Goal: Task Accomplishment & Management: Use online tool/utility

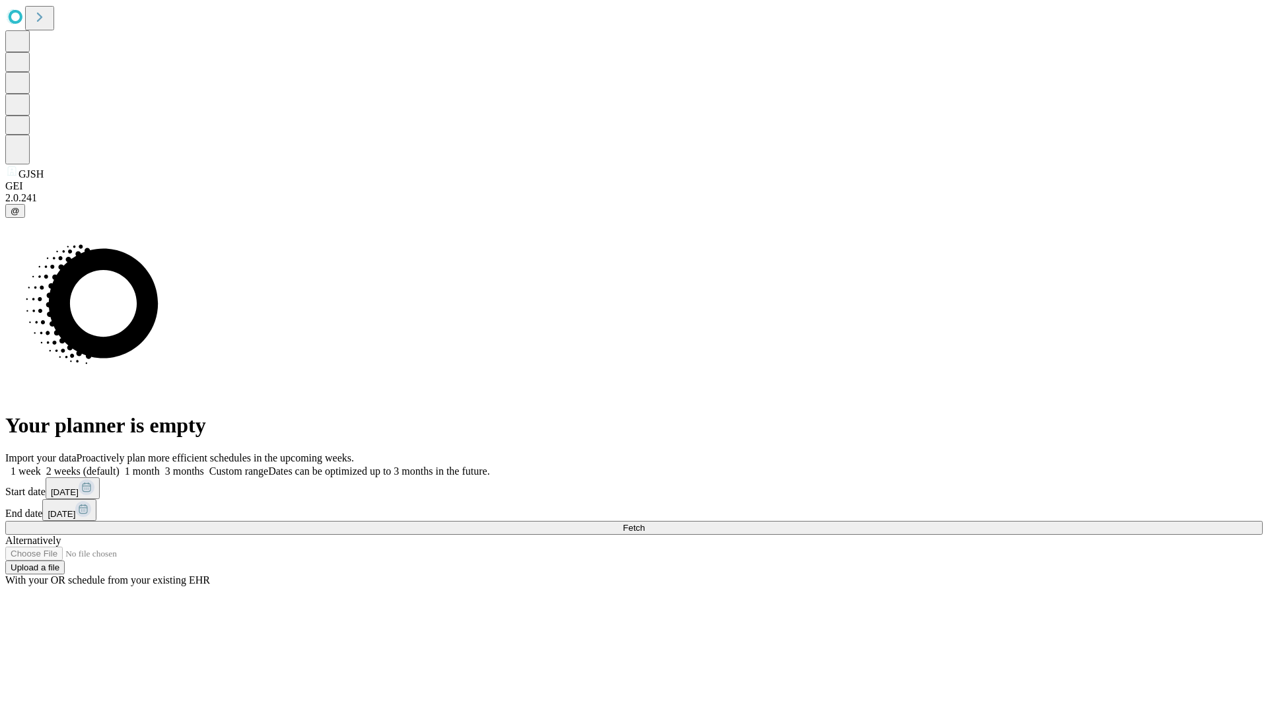
click at [645, 523] on span "Fetch" at bounding box center [634, 528] width 22 height 10
